Goal: Information Seeking & Learning: Learn about a topic

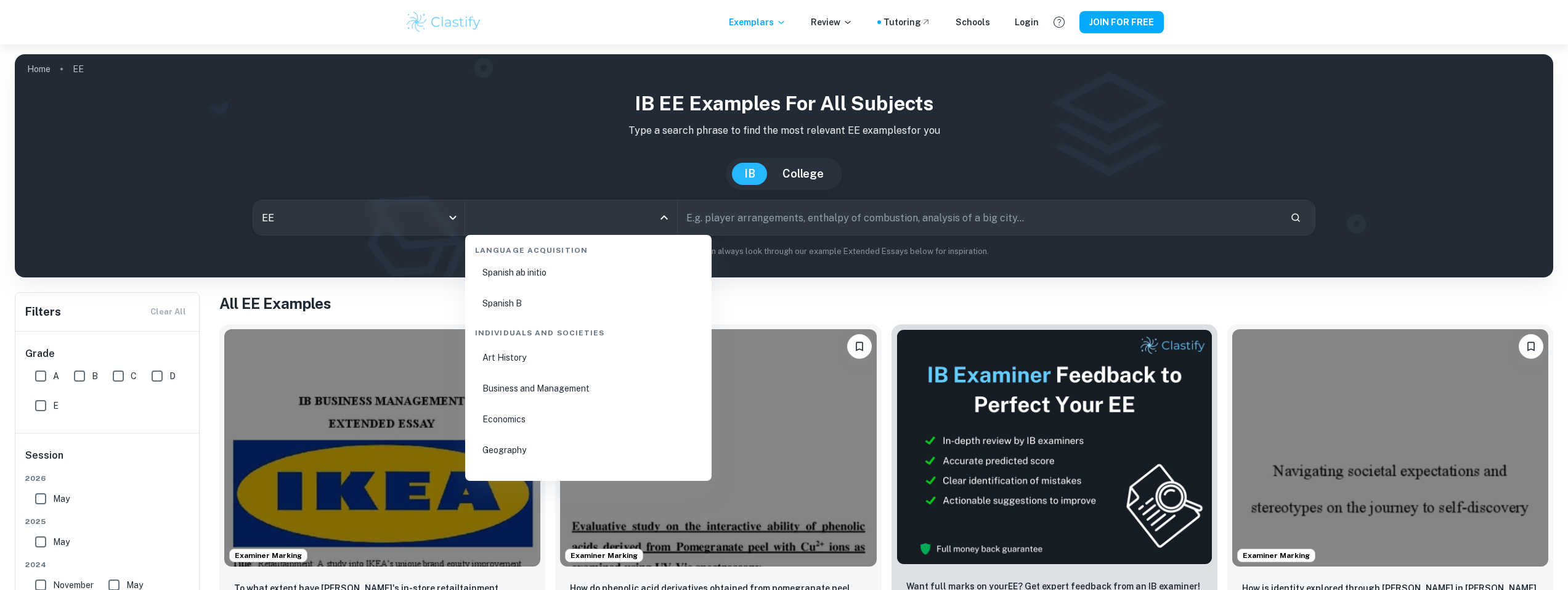
scroll to position [1480, 0]
click at [587, 392] on li "History" at bounding box center [588, 388] width 237 height 28
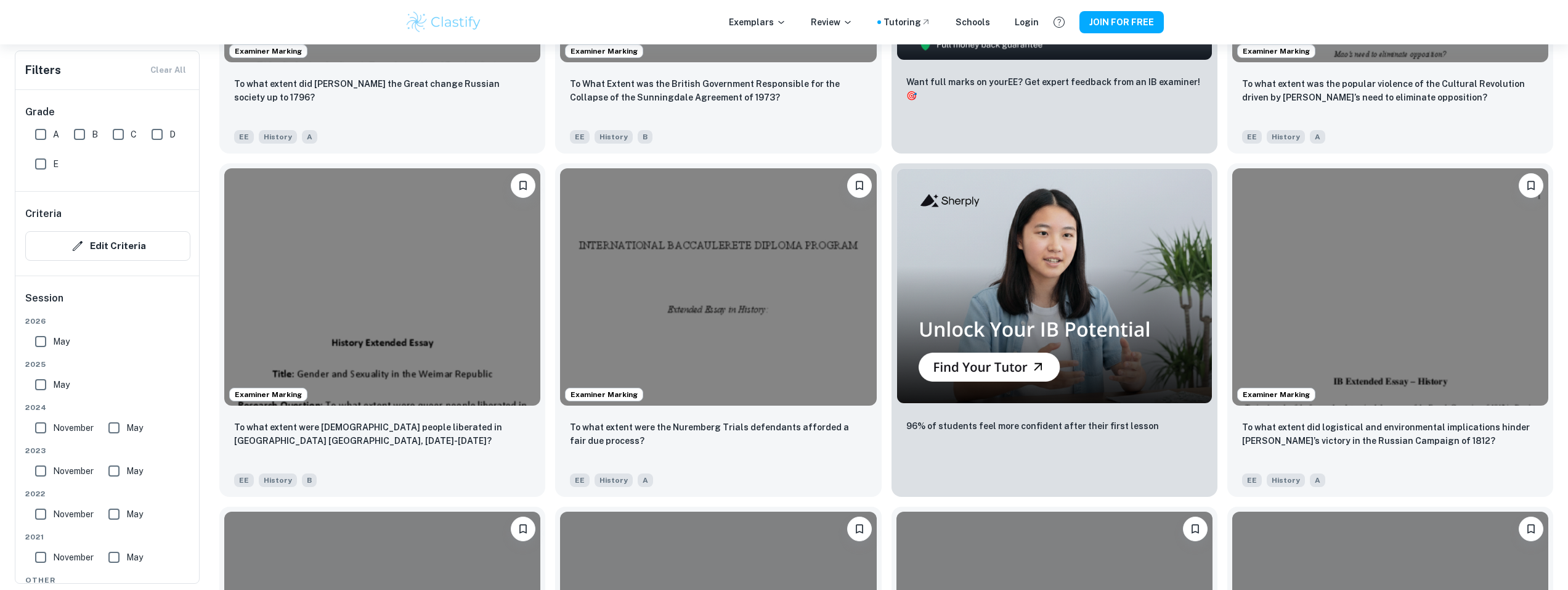
scroll to position [493, 0]
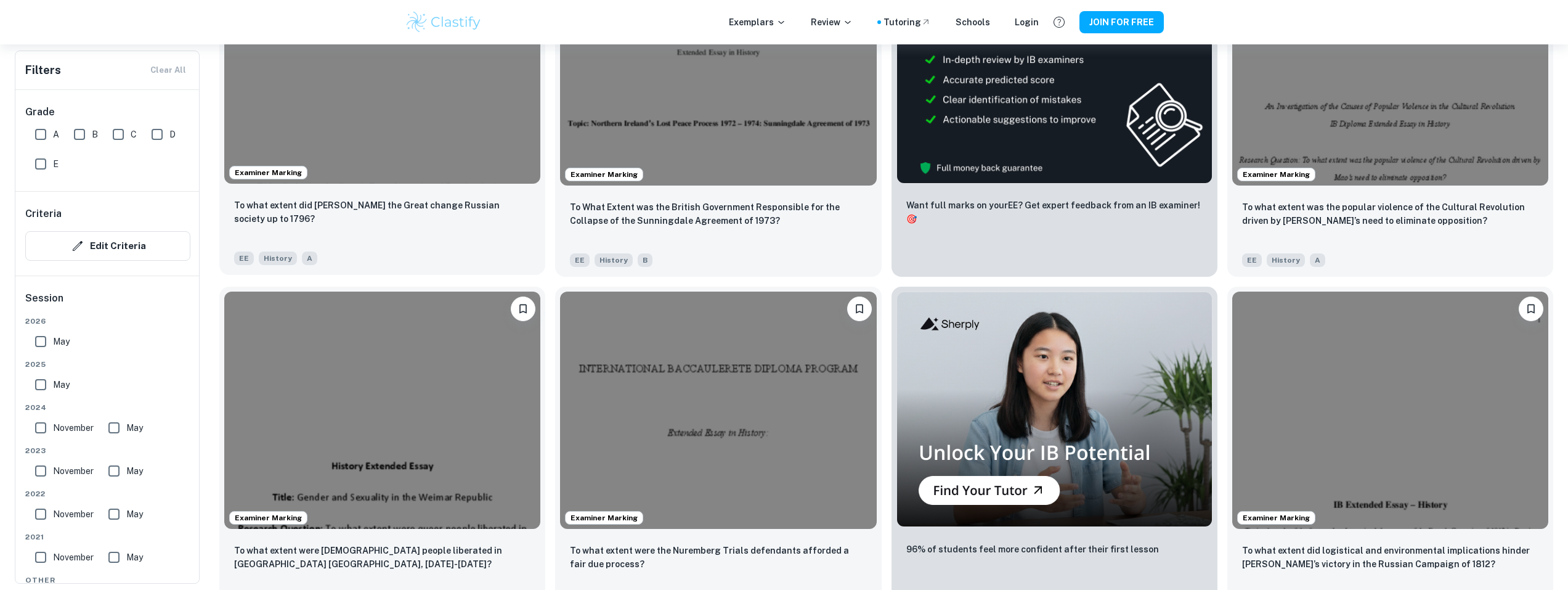
click at [482, 176] on img at bounding box center [382, 65] width 316 height 238
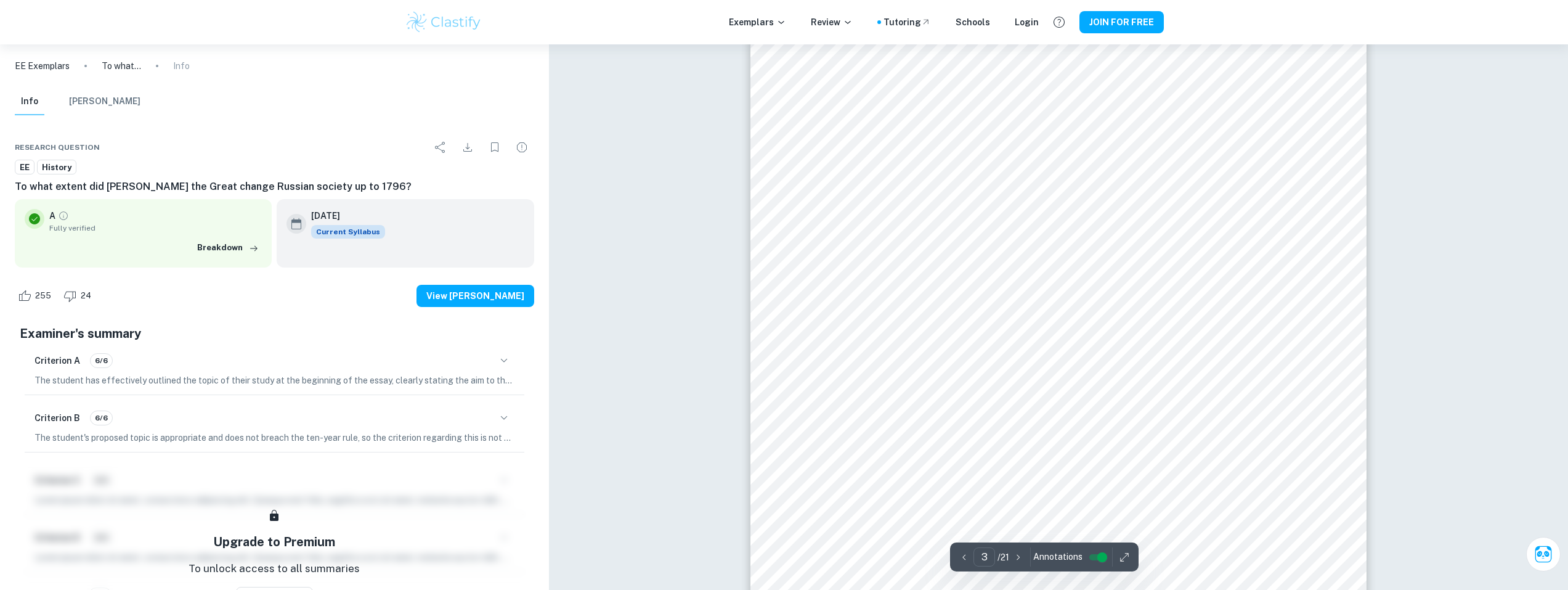
scroll to position [2220, 0]
type input "4"
